Goal: Find specific page/section: Find specific page/section

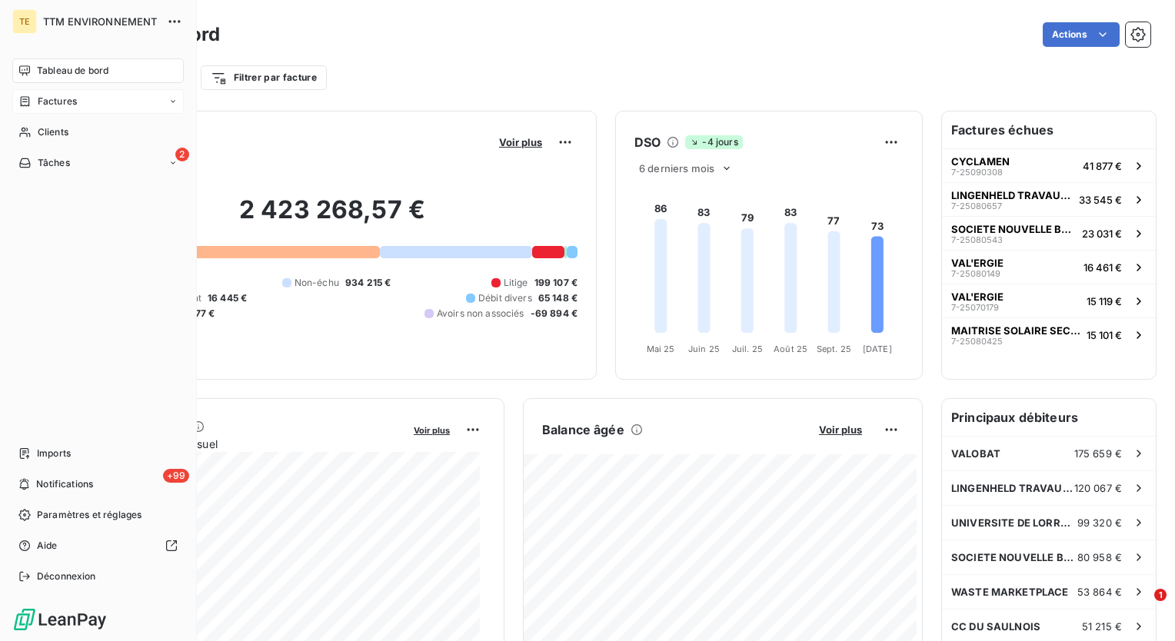
click at [32, 99] on div "Factures" at bounding box center [47, 102] width 58 height 14
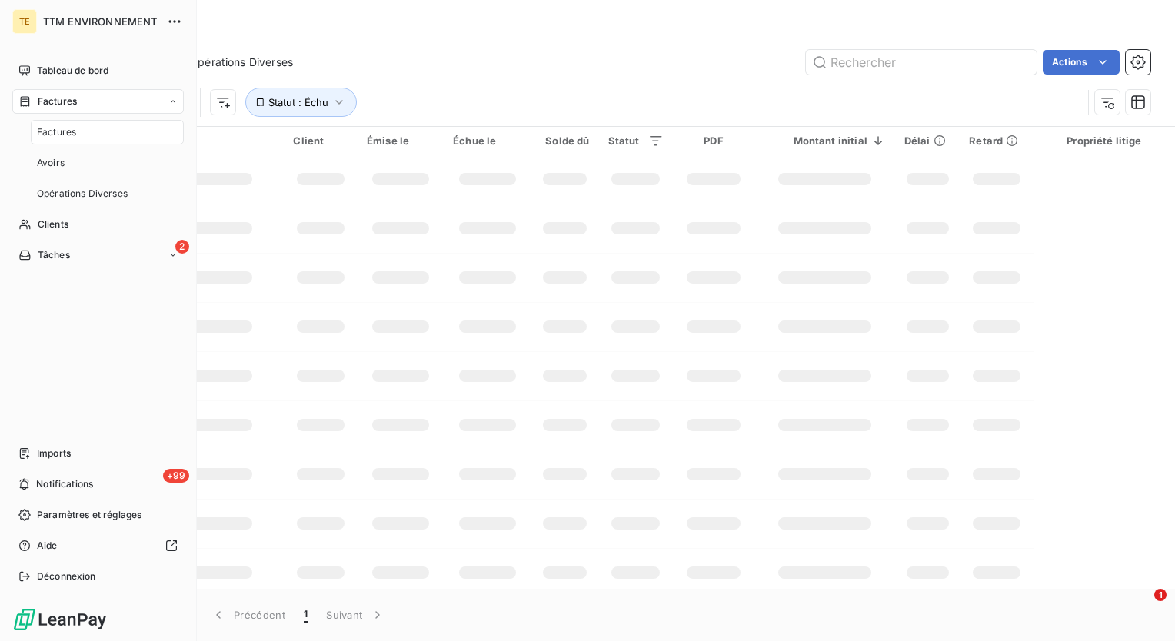
click at [71, 132] on span "Factures" at bounding box center [56, 132] width 39 height 14
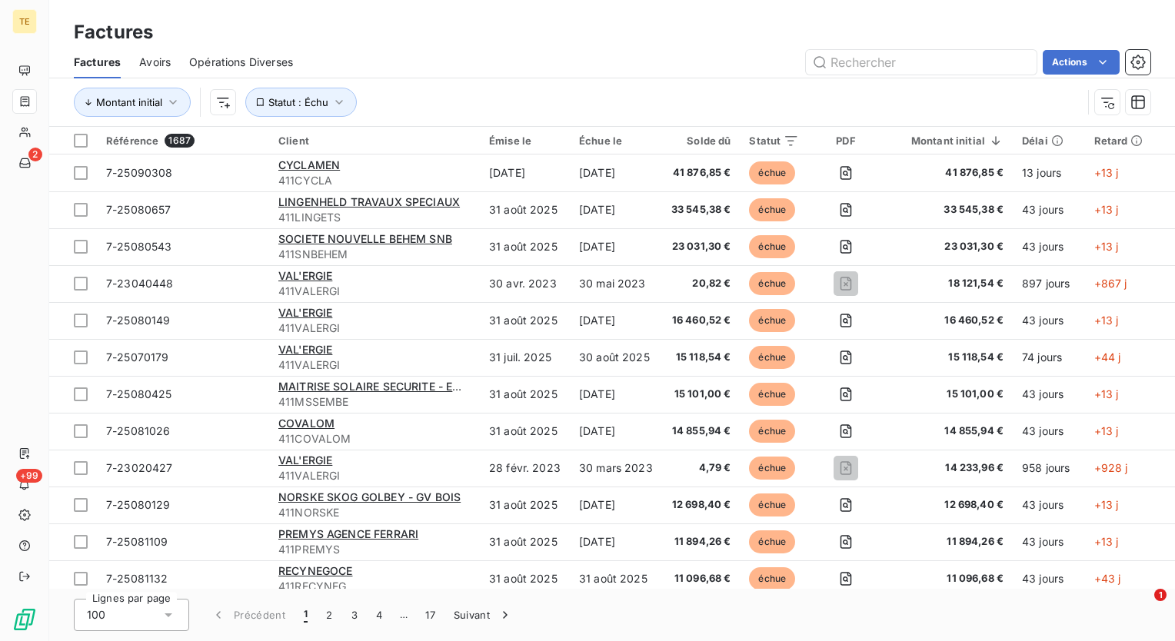
click at [567, 62] on div "Actions" at bounding box center [730, 62] width 839 height 25
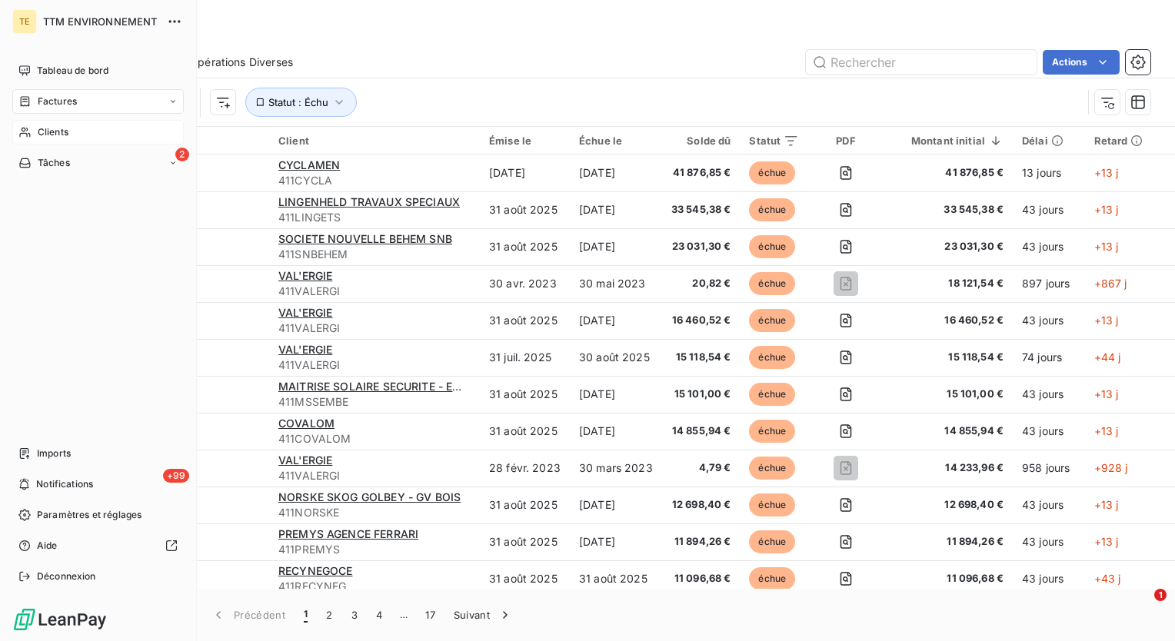
click at [38, 131] on span "Clients" at bounding box center [53, 132] width 31 height 14
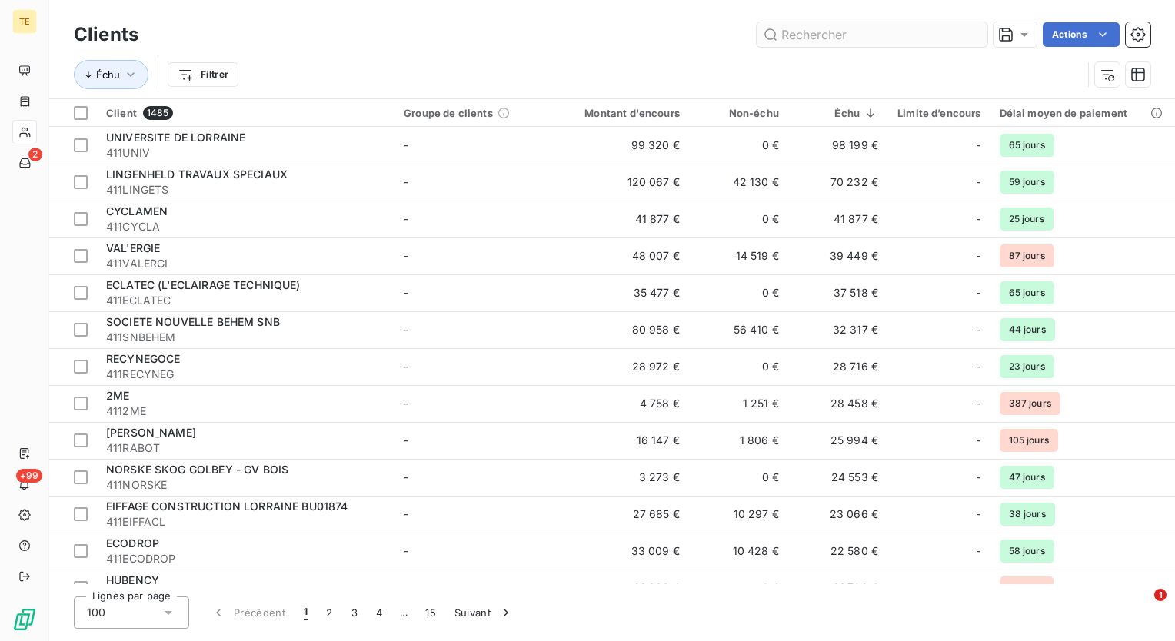
click at [807, 35] on input "text" at bounding box center [871, 34] width 231 height 25
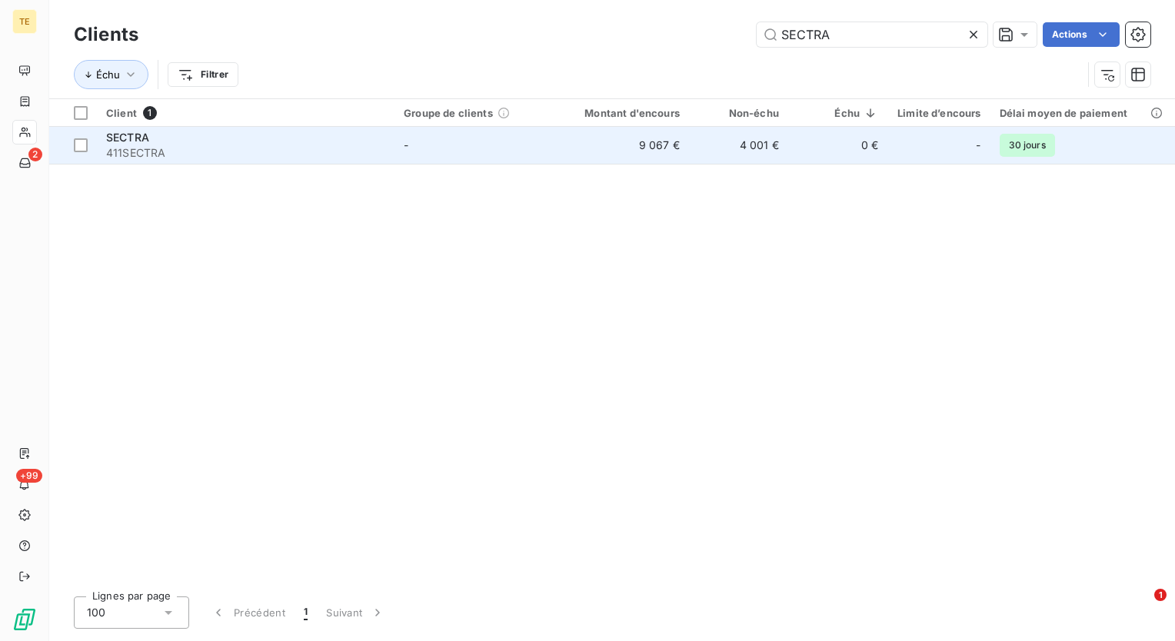
type input "SECTRA"
click at [526, 144] on td "-" at bounding box center [474, 145] width 161 height 37
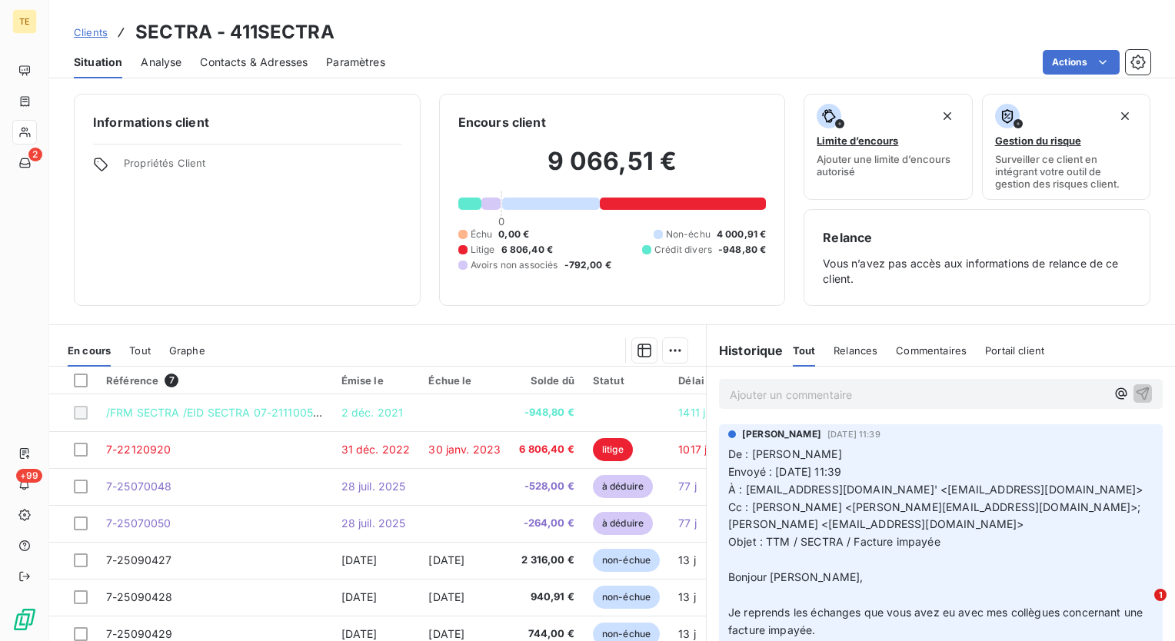
click at [782, 307] on div "Informations client Propriétés Client Encours client 9 066,51 € 0 Échu 0,00 € N…" at bounding box center [612, 363] width 1126 height 557
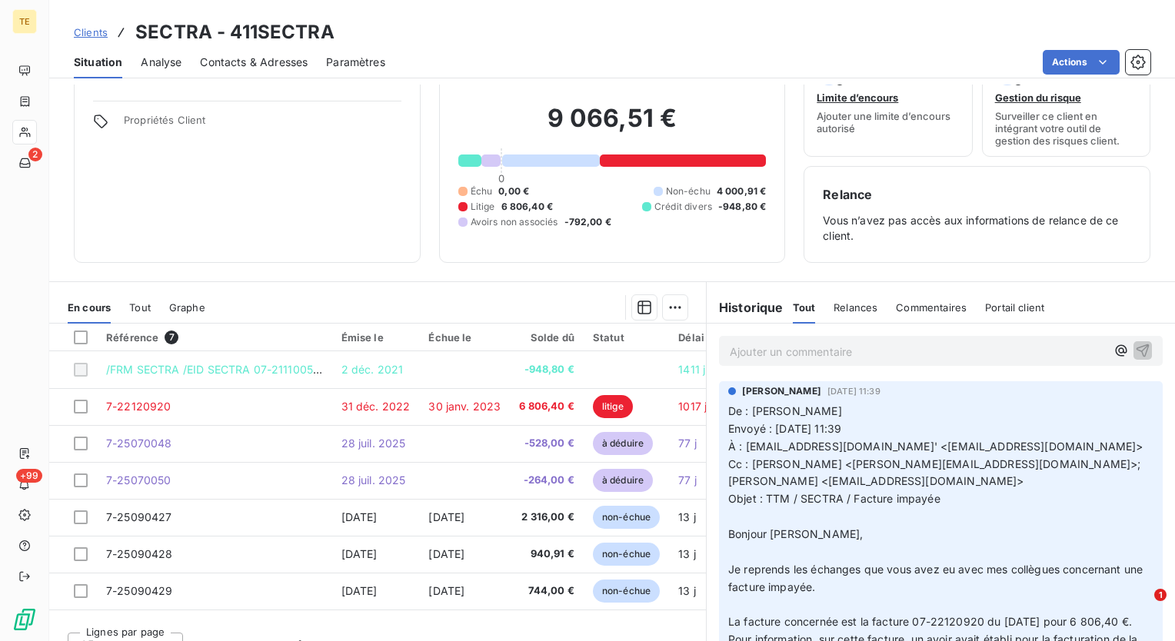
scroll to position [66, 0]
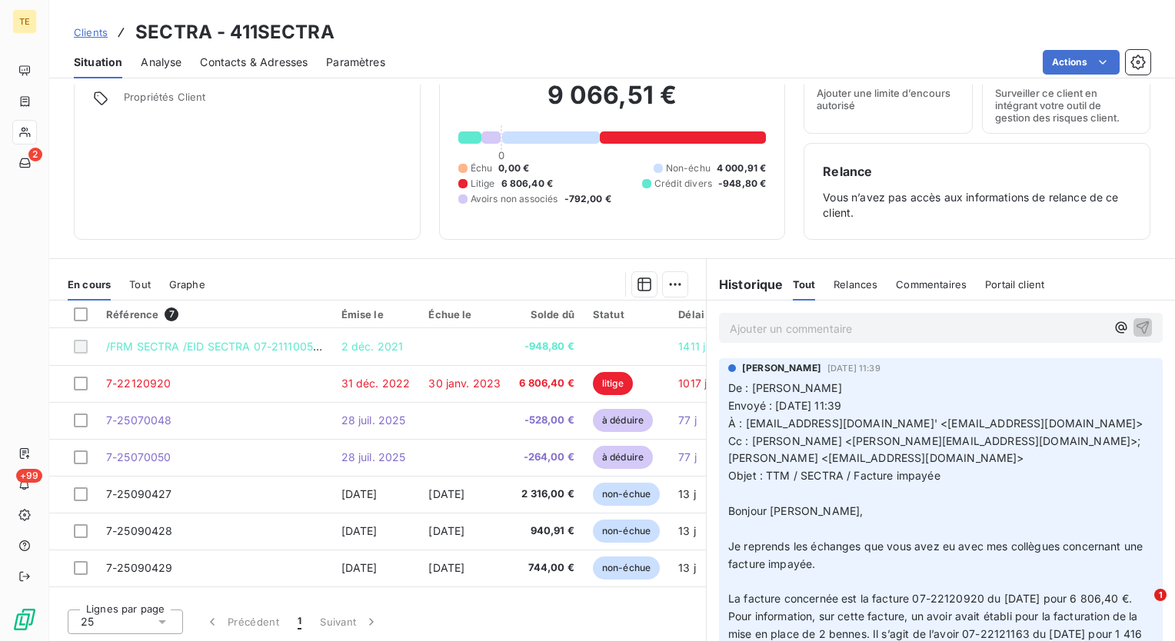
click at [780, 250] on div "Informations client Propriétés Client Encours client 9 066,51 € 0 Échu 0,00 € N…" at bounding box center [612, 363] width 1126 height 557
click at [793, 228] on div "Informations client Propriétés Client Encours client 9 066,51 € 0 Échu 0,00 € N…" at bounding box center [612, 134] width 1126 height 212
click at [787, 221] on div "Informations client Propriétés Client Encours client 9 066,51 € 0 Échu 0,00 € N…" at bounding box center [612, 134] width 1126 height 212
